Goal: Information Seeking & Learning: Learn about a topic

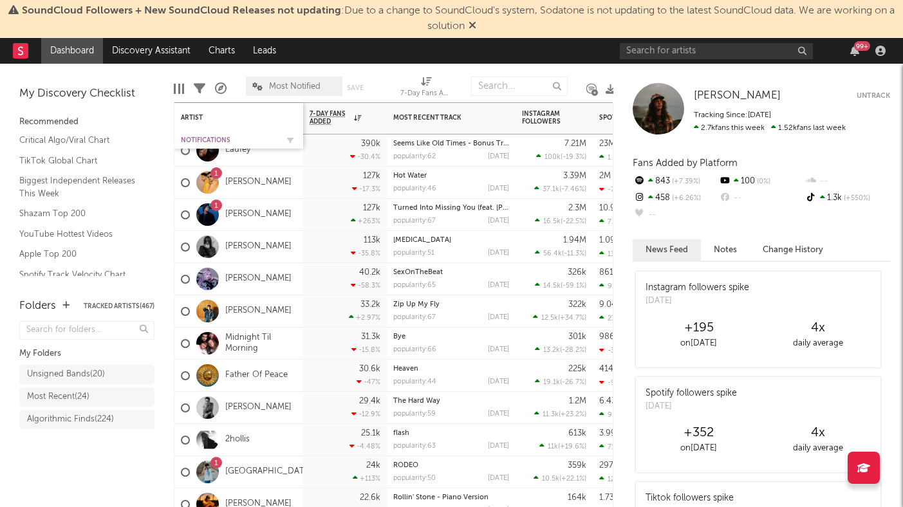
click at [209, 136] on div "Notifications" at bounding box center [229, 140] width 97 height 8
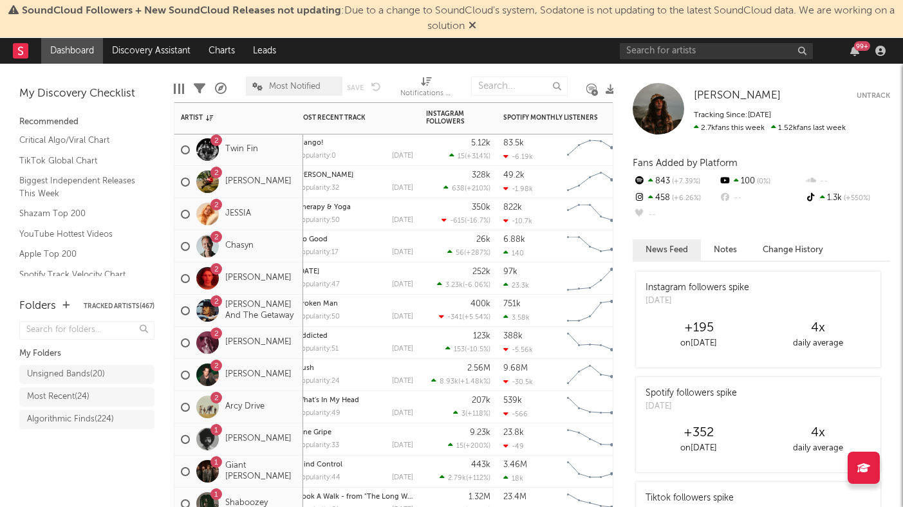
click at [297, 322] on div "2 Eddie And The Getaway" at bounding box center [238, 311] width 129 height 32
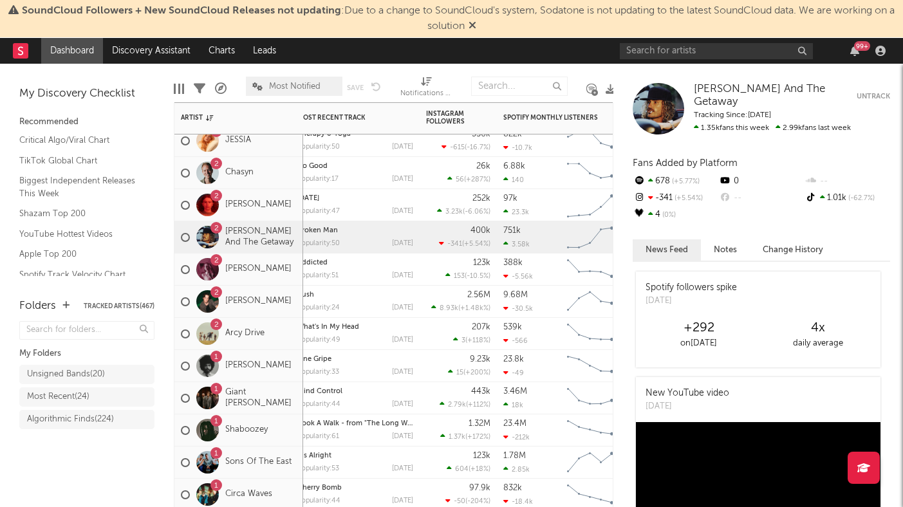
click at [292, 344] on div "2 Arcy Drive" at bounding box center [238, 334] width 129 height 32
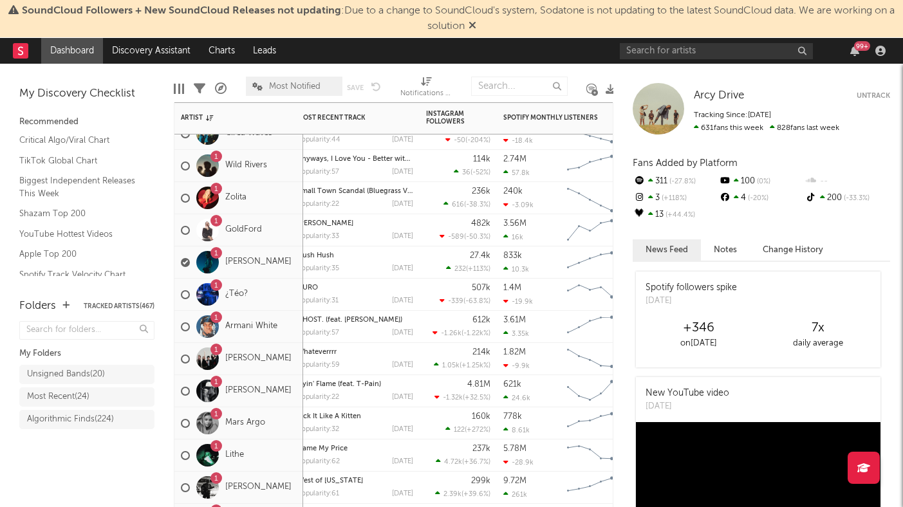
click at [296, 405] on div "1 Tayler Holder" at bounding box center [238, 391] width 129 height 32
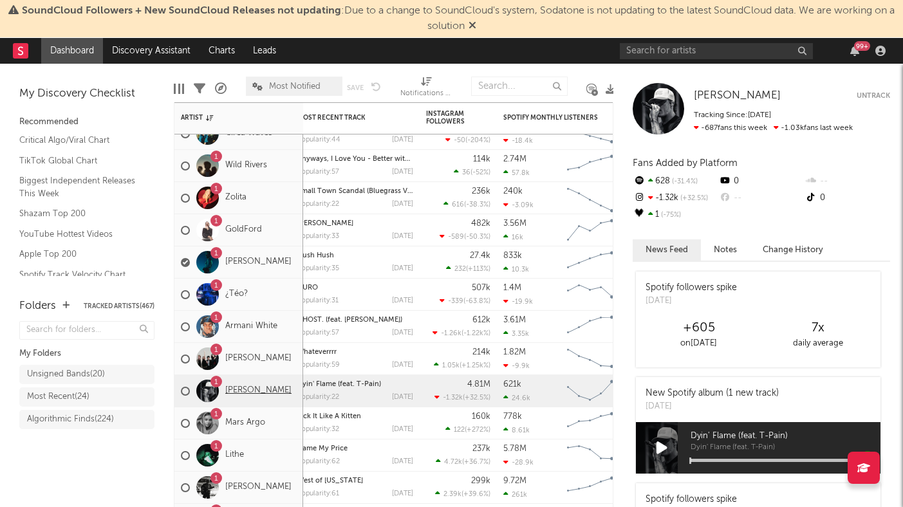
click at [264, 393] on link "[PERSON_NAME]" at bounding box center [258, 390] width 66 height 11
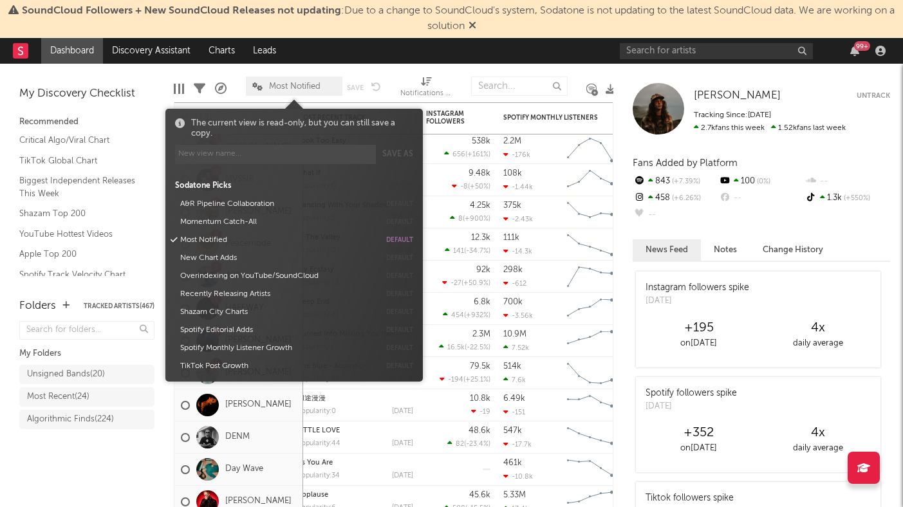
click at [302, 89] on span "Most Notified" at bounding box center [294, 86] width 51 height 8
click at [245, 226] on button "Momentum Catch-All" at bounding box center [278, 222] width 204 height 18
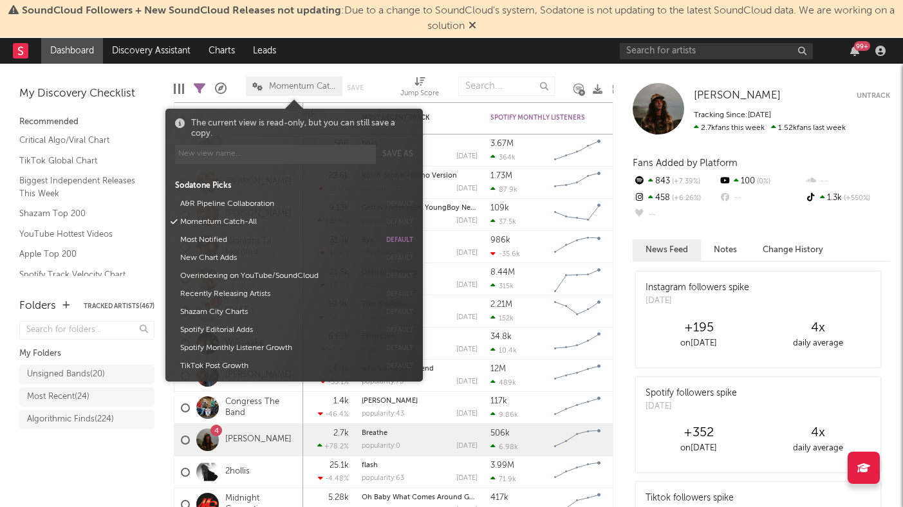
click at [135, 486] on div "Folders Tracked Artists ( 467 ) My Folders Unsigned Bands ( 20 ) Most Recent ( …" at bounding box center [87, 397] width 174 height 222
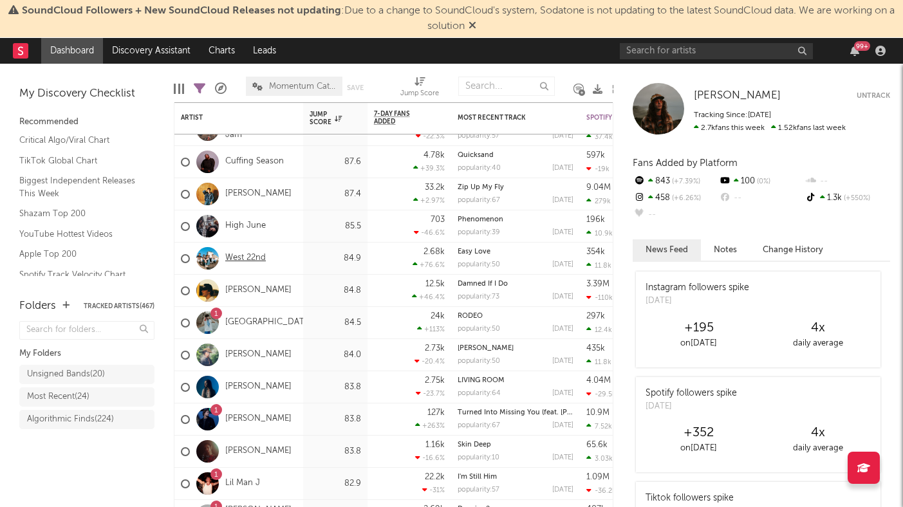
click at [248, 259] on link "West 22nd" at bounding box center [245, 258] width 41 height 11
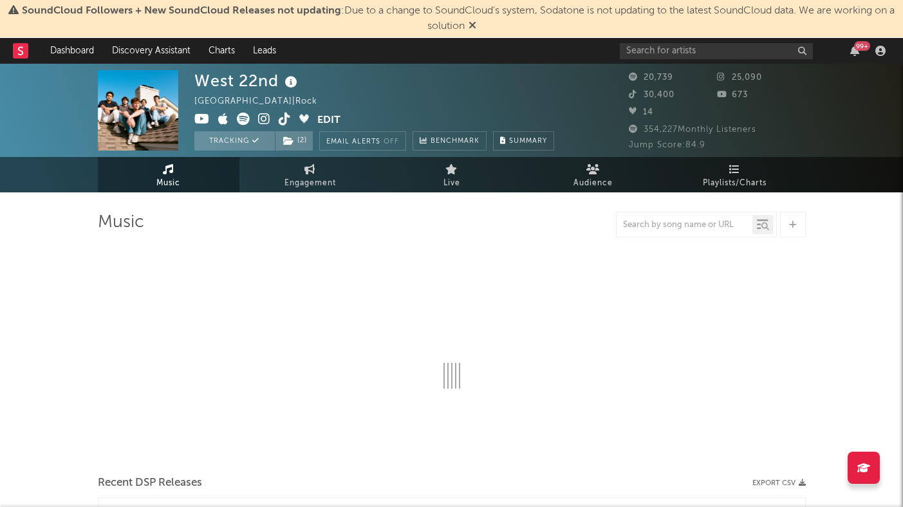
select select "6m"
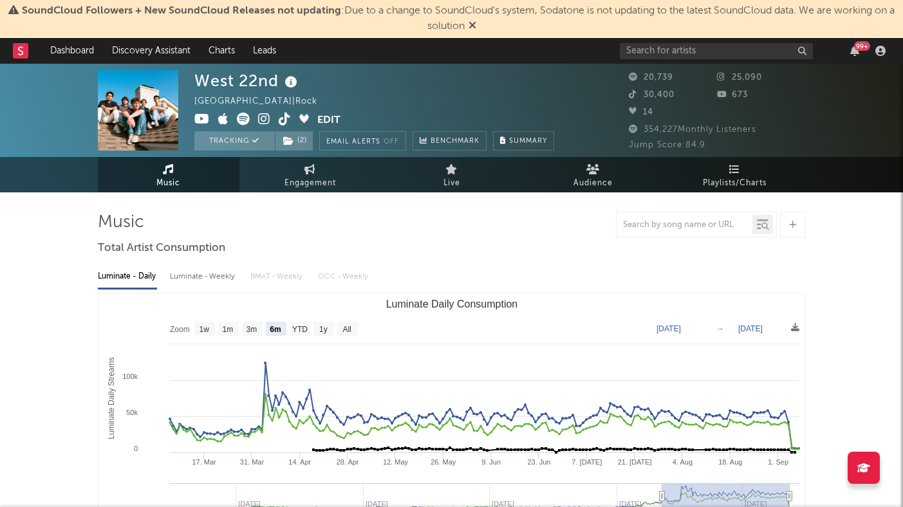
click at [216, 277] on div "Luminate - Weekly" at bounding box center [204, 277] width 68 height 22
select select "6m"
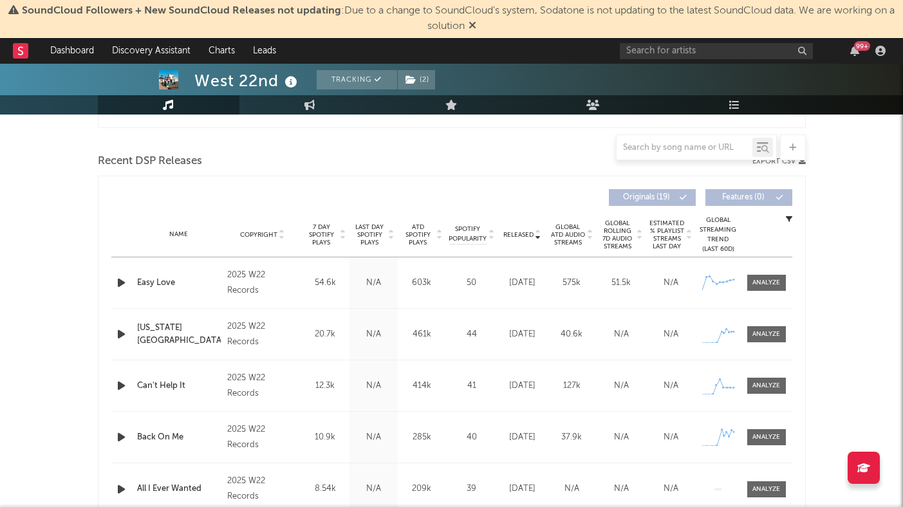
scroll to position [428, 0]
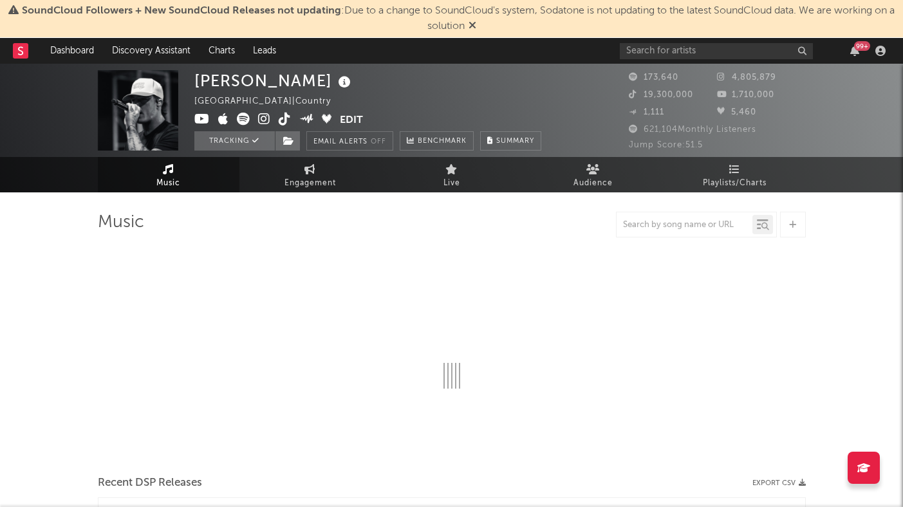
select select "6m"
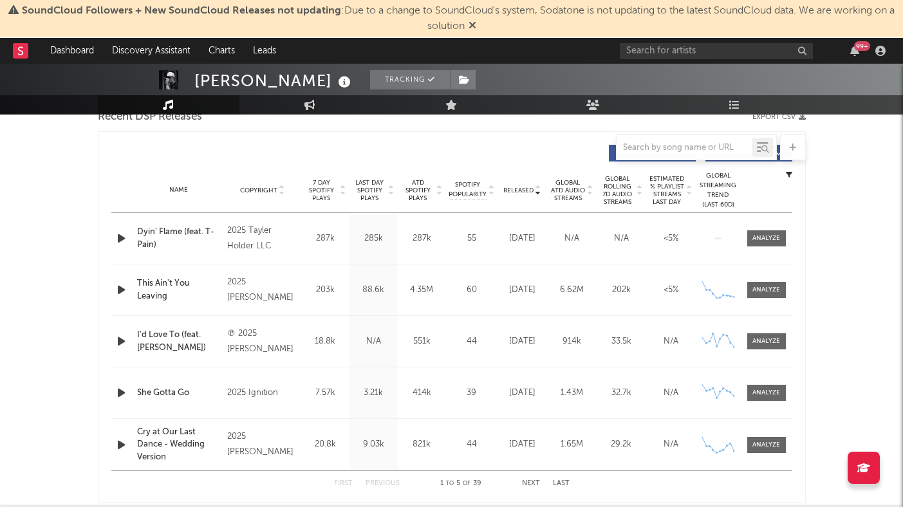
scroll to position [477, 0]
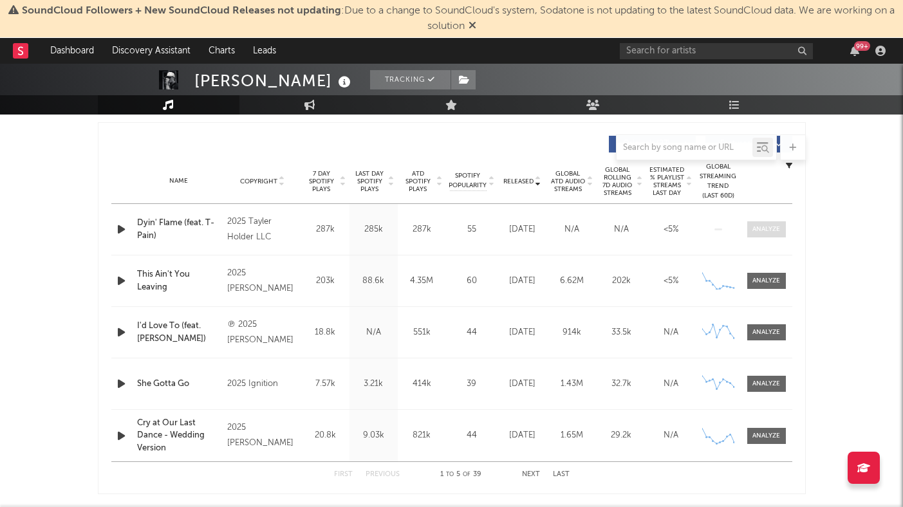
click at [767, 236] on span at bounding box center [766, 229] width 39 height 16
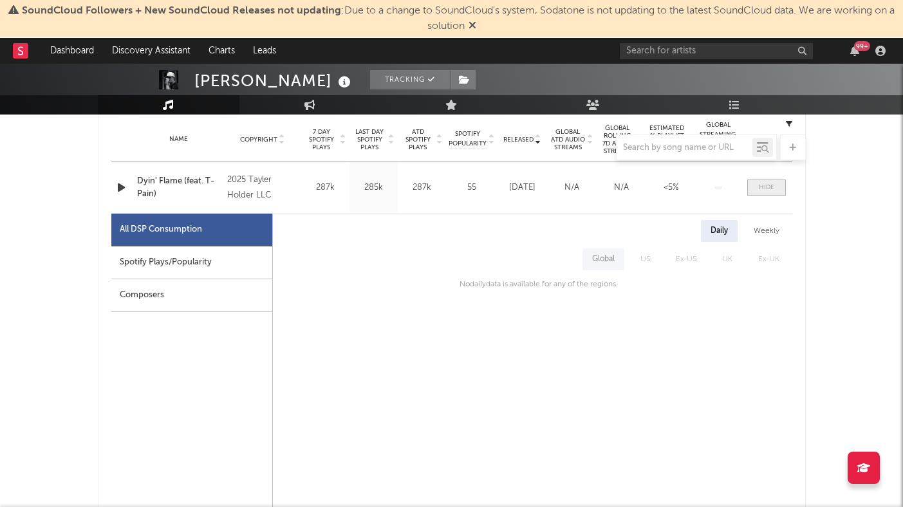
scroll to position [559, 0]
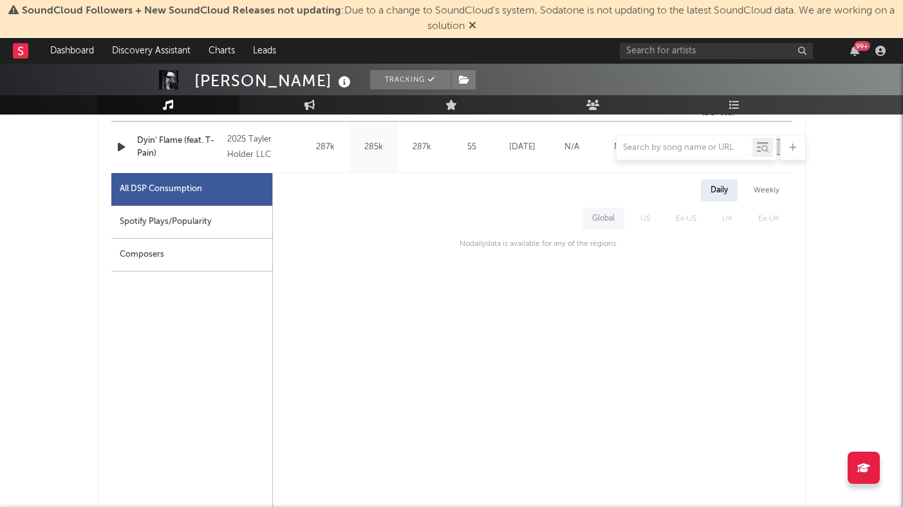
click at [239, 219] on div "Spotify Plays/Popularity" at bounding box center [191, 222] width 161 height 33
select select "1w"
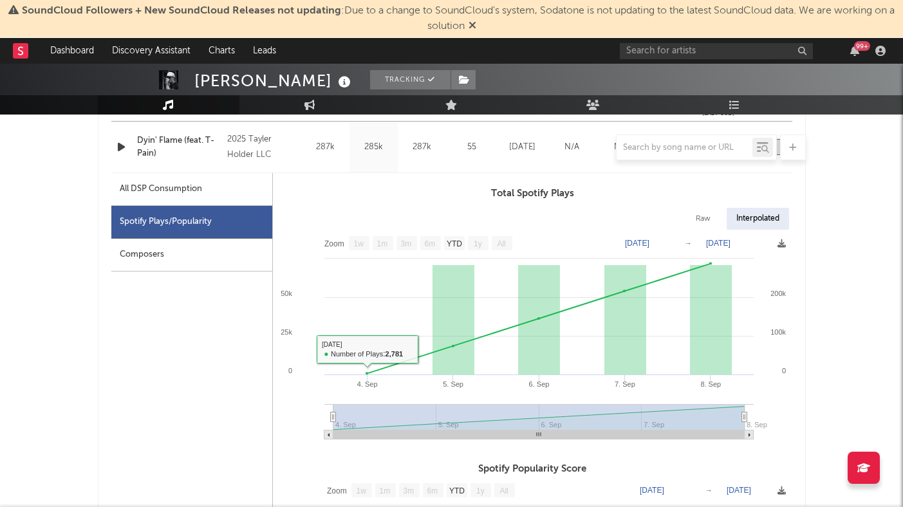
click at [181, 193] on div "All DSP Consumption" at bounding box center [161, 188] width 82 height 15
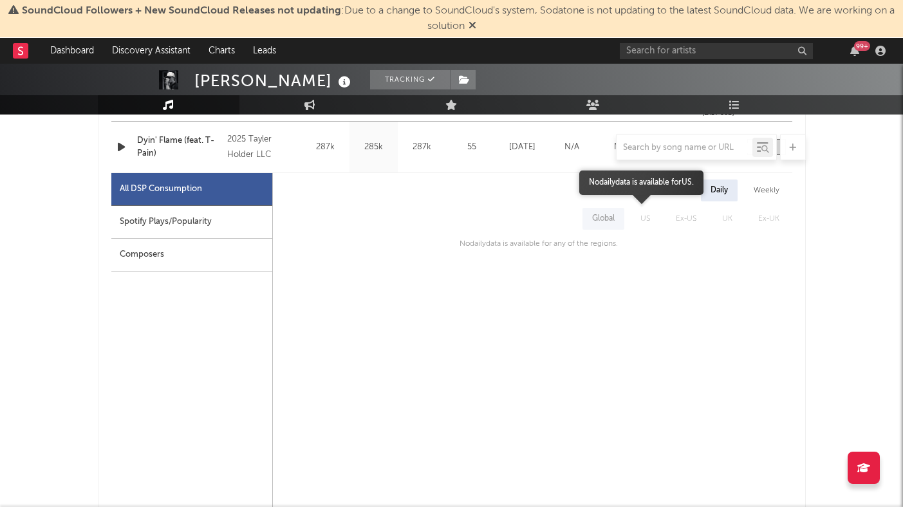
click at [645, 218] on span "US" at bounding box center [644, 219] width 35 height 22
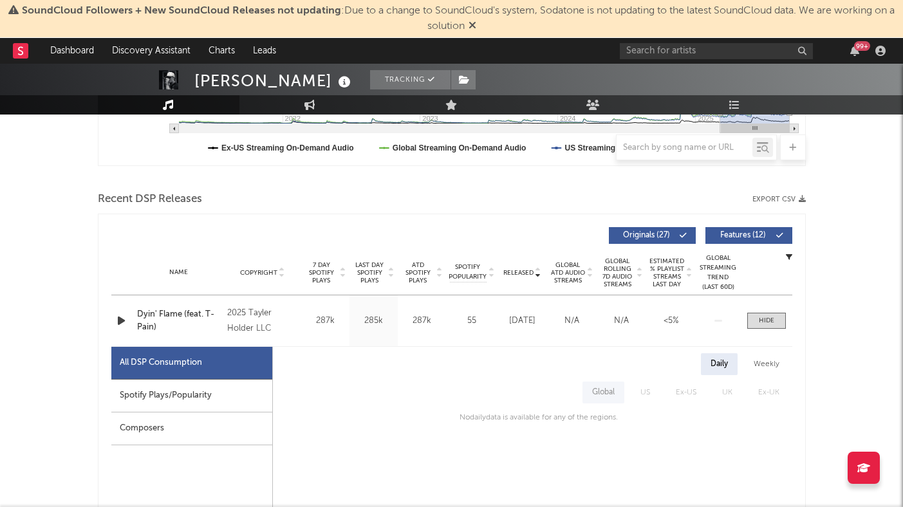
scroll to position [378, 0]
